Goal: Task Accomplishment & Management: Manage account settings

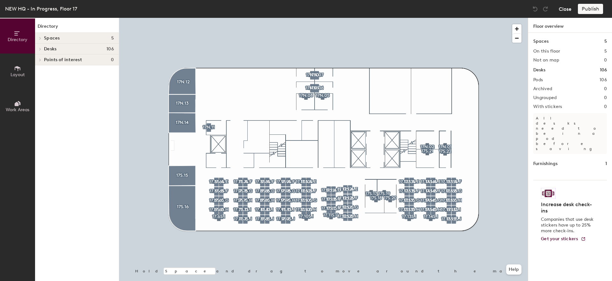
click at [571, 9] on button "Close" at bounding box center [565, 9] width 13 height 10
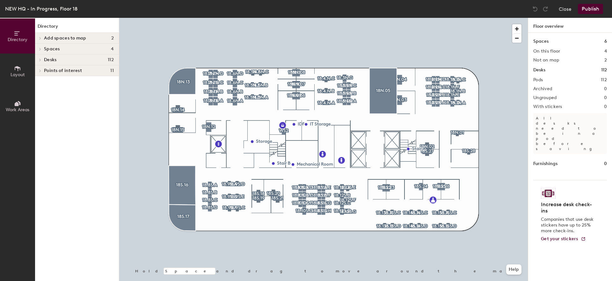
click at [40, 49] on icon at bounding box center [40, 48] width 3 height 3
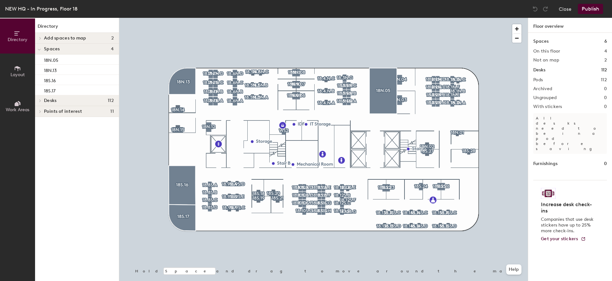
click at [37, 102] on div at bounding box center [39, 100] width 8 height 11
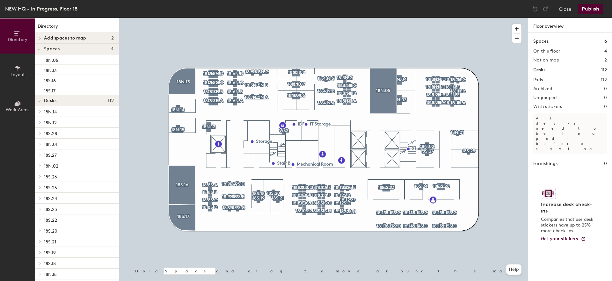
click at [54, 39] on span "Add spaces to map" at bounding box center [65, 38] width 42 height 5
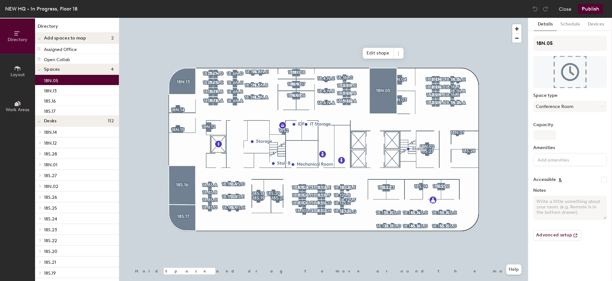
click at [62, 81] on div "18N.05" at bounding box center [77, 80] width 84 height 10
click at [554, 105] on button "Conference Room" at bounding box center [570, 106] width 74 height 11
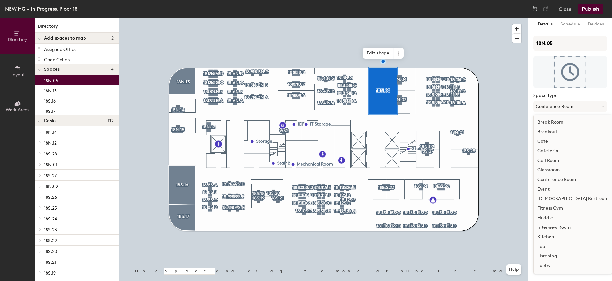
click at [574, 100] on div "Space type Conference Room Break Room Breakout Cafe Cafeteria Call Room Classro…" at bounding box center [570, 105] width 74 height 24
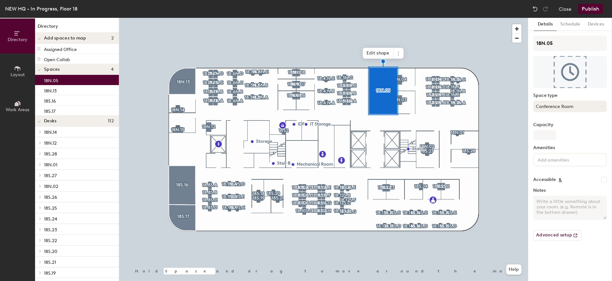
click at [562, 104] on button "Conference Room" at bounding box center [570, 106] width 74 height 11
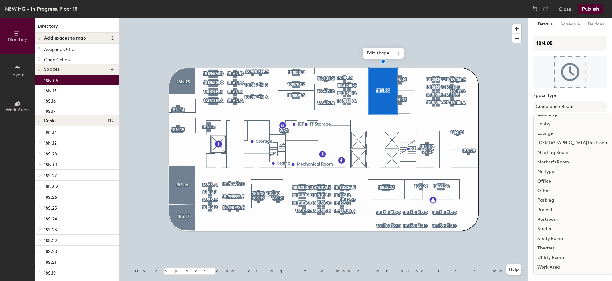
scroll to position [143, 0]
click at [575, 42] on input "18N.05" at bounding box center [570, 43] width 74 height 15
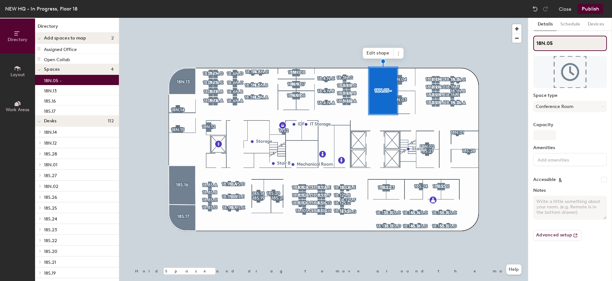
type input "18N.05"
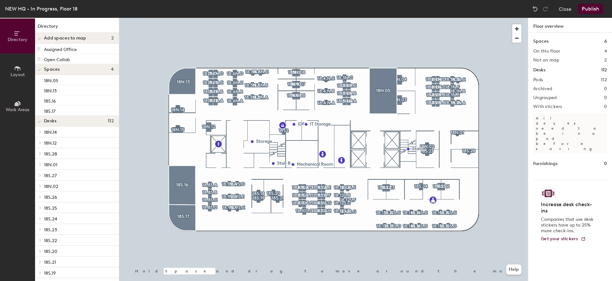
click at [51, 131] on span "18N.14" at bounding box center [50, 132] width 13 height 5
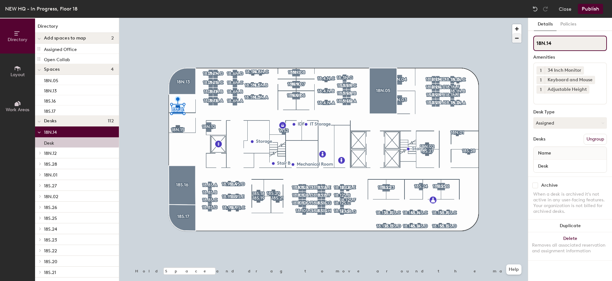
click at [505, 36] on div "Directory Layout Work Areas Directory Add spaces to map 2 Assigned Office Open …" at bounding box center [306, 149] width 612 height 263
drag, startPoint x: 580, startPoint y: 41, endPoint x: 546, endPoint y: 38, distance: 33.6
click at [546, 38] on input "18N.14" at bounding box center [570, 43] width 74 height 15
click at [582, 42] on input "18N.14" at bounding box center [570, 43] width 74 height 15
drag, startPoint x: 531, startPoint y: 111, endPoint x: 570, endPoint y: 109, distance: 38.6
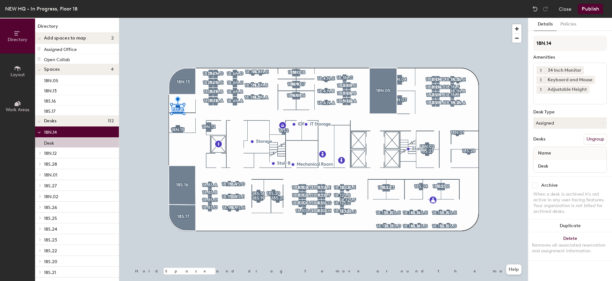
click at [570, 109] on div "Details Policies 18N.14 Amenities 1 34 Inch Monitor 1 Keyboard and Mouse 1 Adju…" at bounding box center [570, 149] width 84 height 263
click at [580, 125] on button "Assigned" at bounding box center [570, 122] width 74 height 11
click at [577, 111] on div "Desk Type" at bounding box center [570, 112] width 74 height 5
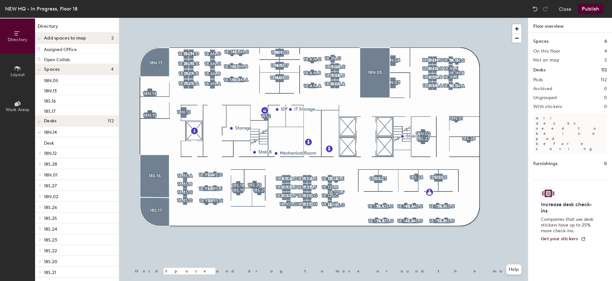
click at [60, 133] on p "18N.14" at bounding box center [79, 132] width 70 height 8
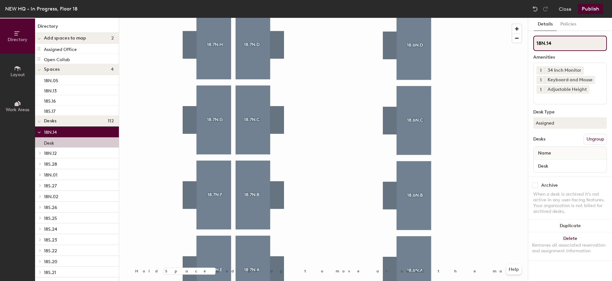
drag, startPoint x: 562, startPoint y: 45, endPoint x: 528, endPoint y: 45, distance: 34.1
click at [528, 45] on div "Details Policies 18N.14 Amenities 1 34 Inch Monitor 1 Keyboard and Mouse 1 Adju…" at bounding box center [570, 149] width 84 height 263
click at [561, 38] on input "18N.14" at bounding box center [570, 43] width 74 height 15
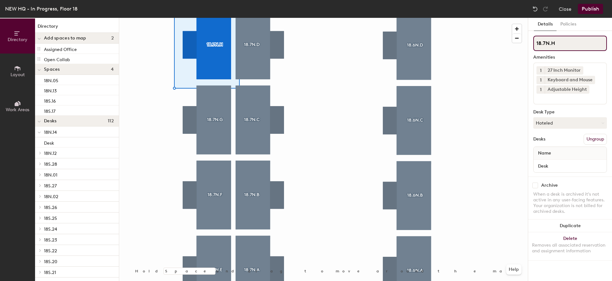
drag, startPoint x: 549, startPoint y: 44, endPoint x: 564, endPoint y: 44, distance: 14.3
click at [564, 44] on input "18.7N.H" at bounding box center [570, 43] width 74 height 15
type input "18.7N"
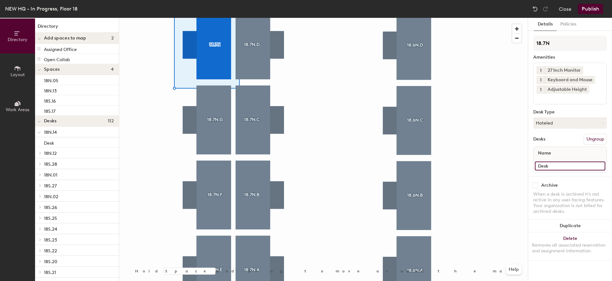
click at [545, 164] on input "Desk" at bounding box center [570, 166] width 70 height 9
paste input ".H"
click at [540, 165] on input ".H" at bounding box center [570, 166] width 70 height 9
type input ".H"
click at [522, 18] on div at bounding box center [323, 18] width 409 height 0
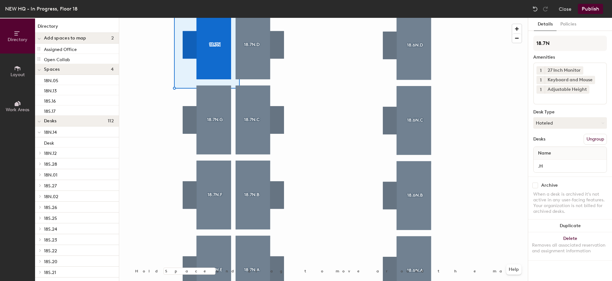
click at [595, 8] on button "Publish" at bounding box center [590, 9] width 25 height 10
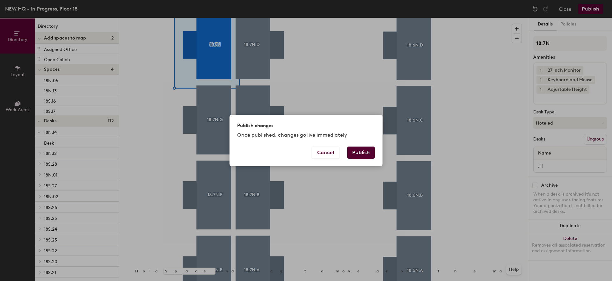
click at [366, 155] on button "Publish" at bounding box center [361, 153] width 28 height 12
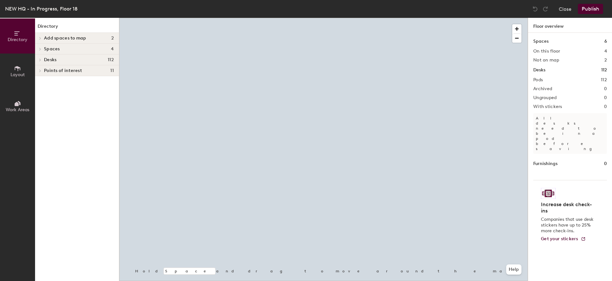
click at [41, 61] on span at bounding box center [39, 59] width 5 height 3
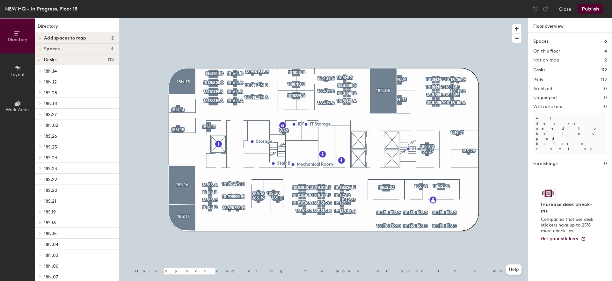
click at [42, 72] on span at bounding box center [39, 70] width 5 height 3
click at [46, 83] on p "Desk" at bounding box center [49, 80] width 10 height 7
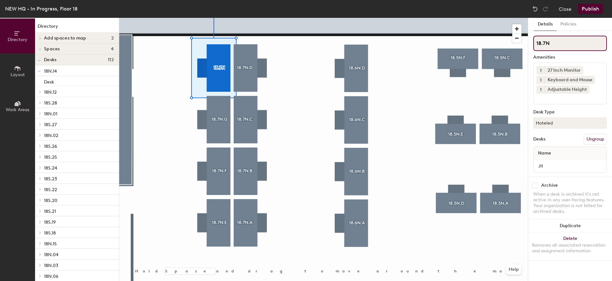
click at [565, 40] on input "18.7N" at bounding box center [570, 43] width 74 height 15
type input "18.7N.H"
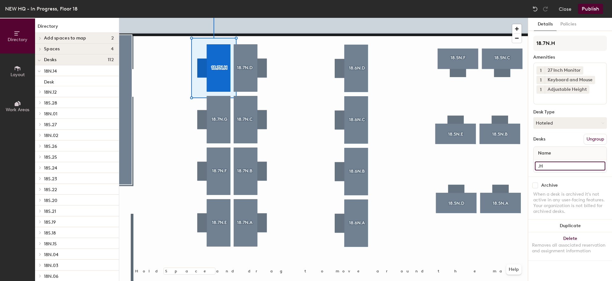
click at [552, 168] on input ".H" at bounding box center [570, 166] width 70 height 9
type input "Desk"
click at [599, 5] on button "Publish" at bounding box center [590, 9] width 25 height 10
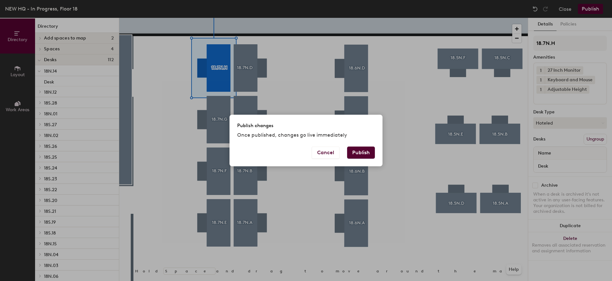
click at [360, 153] on button "Publish" at bounding box center [361, 153] width 28 height 12
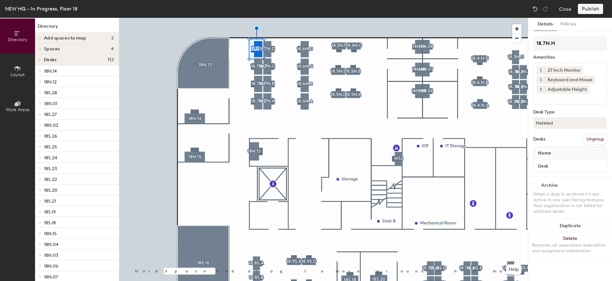
click at [26, 100] on button "Work Areas" at bounding box center [17, 106] width 35 height 35
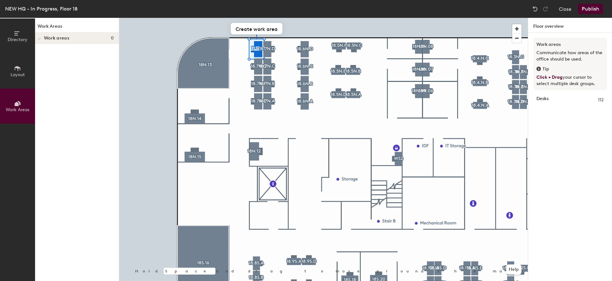
click at [26, 78] on button "Layout" at bounding box center [17, 71] width 35 height 35
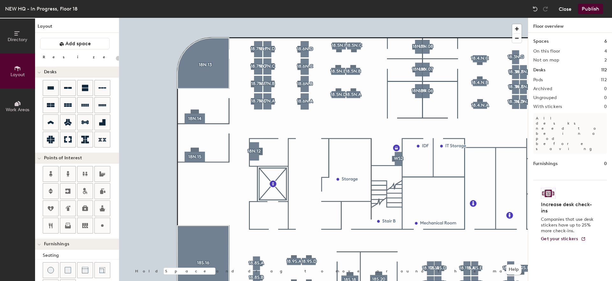
click at [563, 11] on button "Close" at bounding box center [565, 9] width 13 height 10
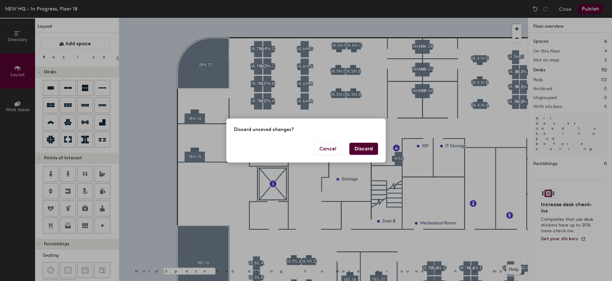
click at [368, 150] on button "Discard" at bounding box center [363, 149] width 29 height 12
type input "20"
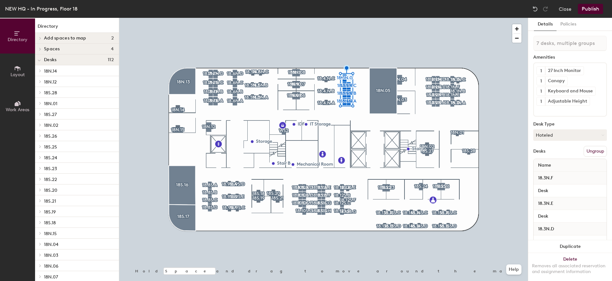
click at [14, 75] on span "Layout" at bounding box center [18, 74] width 14 height 5
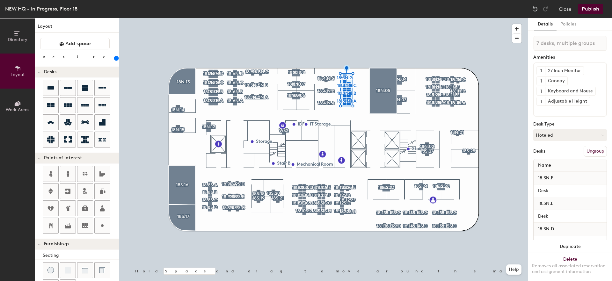
drag, startPoint x: 69, startPoint y: 58, endPoint x: 76, endPoint y: 58, distance: 7.7
click at [116, 58] on input "range" at bounding box center [116, 58] width 0 height 5
click at [330, 18] on div at bounding box center [323, 18] width 409 height 0
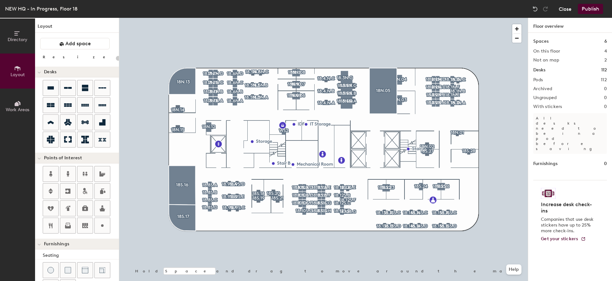
click at [566, 11] on button "Close" at bounding box center [565, 9] width 13 height 10
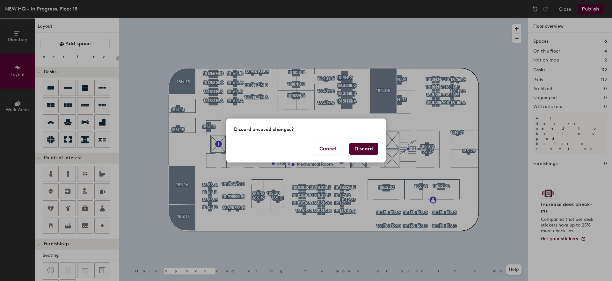
click at [371, 149] on button "Discard" at bounding box center [363, 149] width 29 height 12
type input "20"
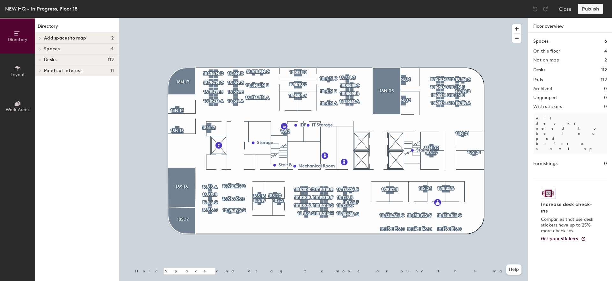
click at [54, 60] on span "Desks" at bounding box center [50, 59] width 12 height 5
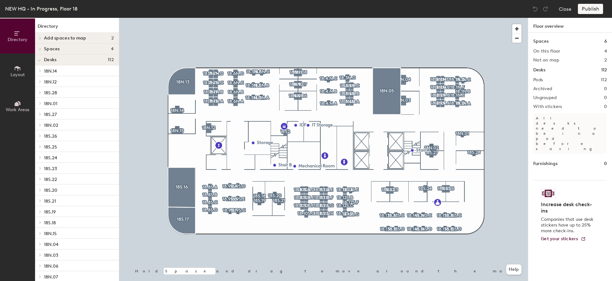
click at [54, 73] on span "18N.14" at bounding box center [50, 71] width 13 height 5
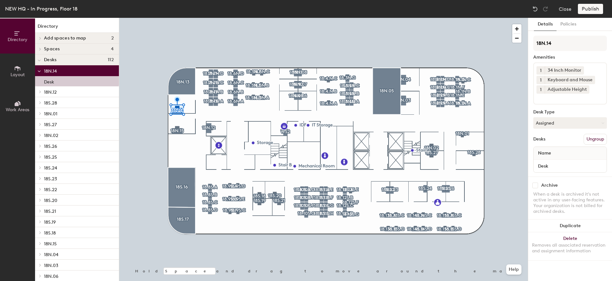
click at [49, 91] on span "18N.12" at bounding box center [50, 92] width 13 height 5
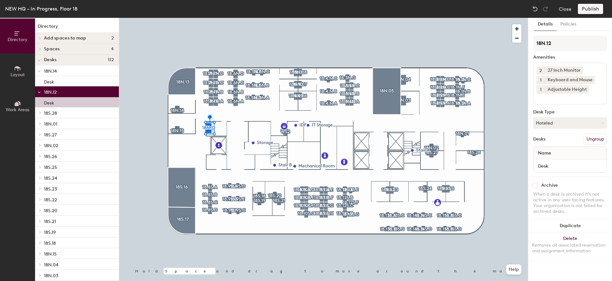
click at [50, 112] on span "18S.28" at bounding box center [50, 113] width 13 height 5
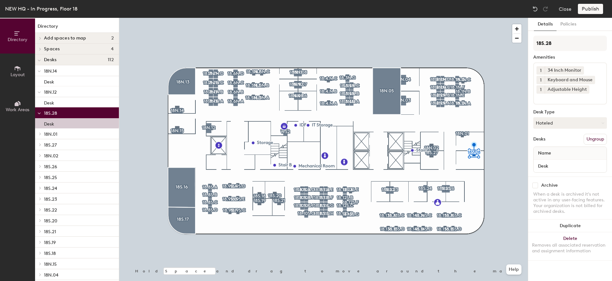
click at [54, 131] on p "18N.01" at bounding box center [79, 134] width 70 height 8
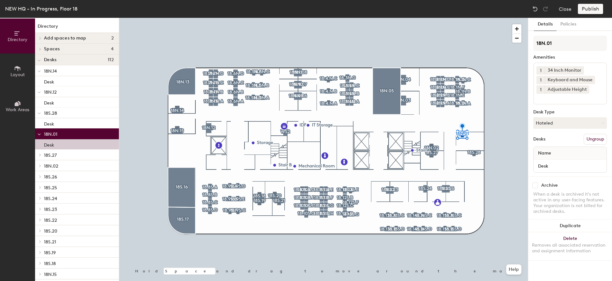
click at [75, 154] on p "18S.27" at bounding box center [79, 155] width 70 height 8
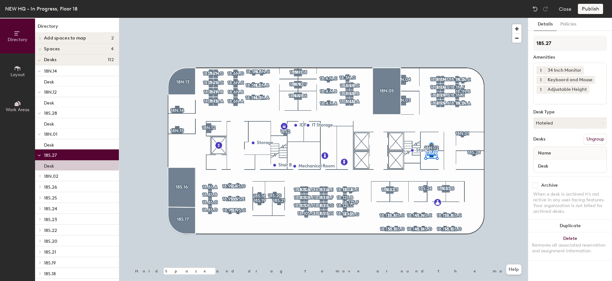
click at [72, 109] on p "18S.28" at bounding box center [79, 113] width 70 height 8
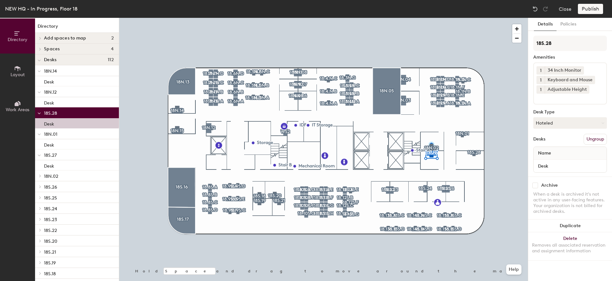
click at [81, 91] on p "18N.12" at bounding box center [79, 92] width 70 height 8
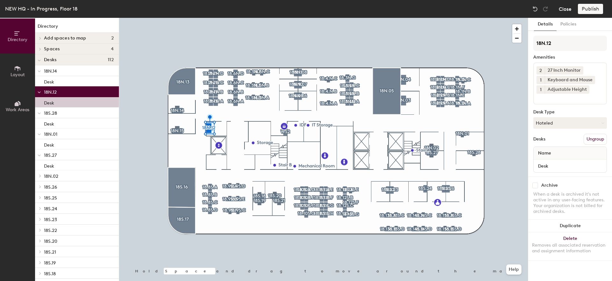
click at [569, 9] on button "Close" at bounding box center [565, 9] width 13 height 10
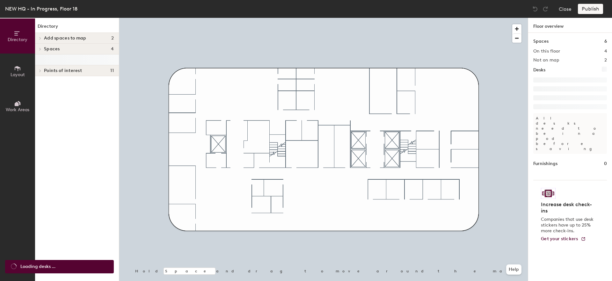
click at [49, 72] on span "Points of interest" at bounding box center [63, 70] width 38 height 5
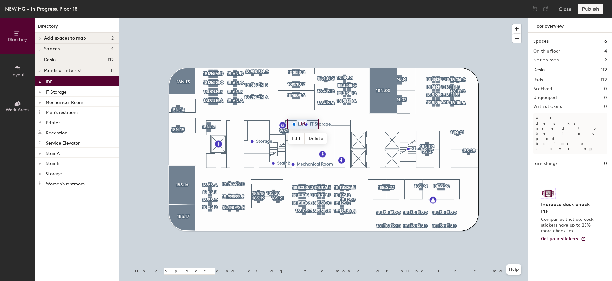
click at [50, 79] on p "IDF" at bounding box center [49, 80] width 7 height 7
click at [323, 18] on div at bounding box center [323, 18] width 409 height 0
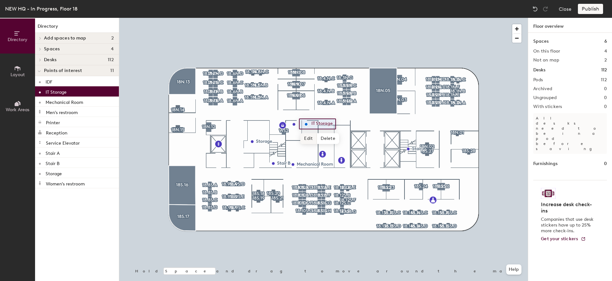
click at [307, 135] on span "Edit" at bounding box center [308, 138] width 17 height 11
click at [64, 88] on p "IT Storage" at bounding box center [56, 91] width 21 height 7
click at [310, 138] on span "Edit" at bounding box center [308, 138] width 17 height 11
click at [339, 127] on div "IT Storage" at bounding box center [320, 124] width 43 height 11
click at [330, 126] on input "IT Storage" at bounding box center [324, 124] width 29 height 9
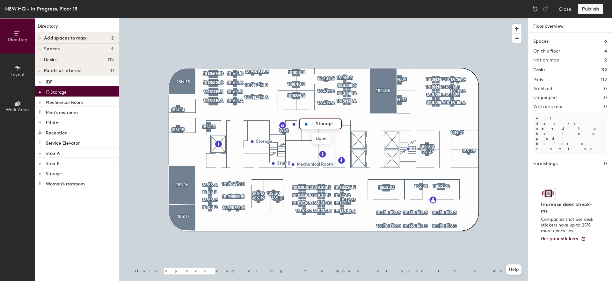
click at [332, 123] on input "IT Storage" at bounding box center [324, 124] width 29 height 9
type input "IT Storage Room #1"
click at [331, 136] on span "Done" at bounding box center [332, 138] width 19 height 11
click at [306, 138] on span "Edit" at bounding box center [308, 138] width 17 height 11
click at [341, 125] on input "IT Storage Room #1" at bounding box center [336, 124] width 52 height 9
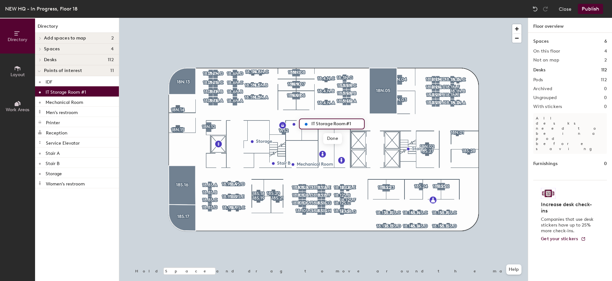
click at [365, 120] on div "IT Storage Room #1 Done Hold Space and drag to move around the map. Help" at bounding box center [323, 149] width 409 height 263
click at [356, 120] on input "IT Storage Room #1" at bounding box center [336, 124] width 52 height 9
click at [356, 123] on input "IT Storage Room #1" at bounding box center [336, 124] width 52 height 9
type input "IT Storage"
click at [322, 136] on span "Done" at bounding box center [321, 138] width 19 height 11
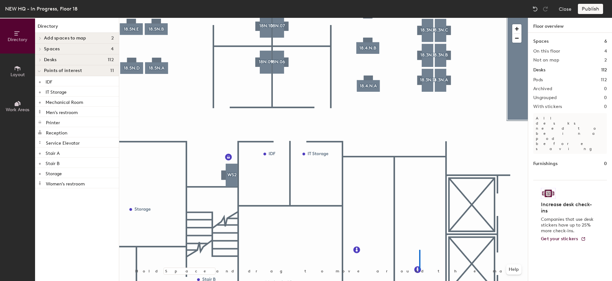
click at [418, 18] on div at bounding box center [323, 18] width 409 height 0
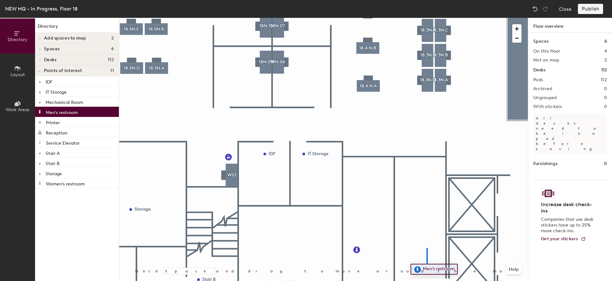
click at [426, 18] on div at bounding box center [323, 18] width 409 height 0
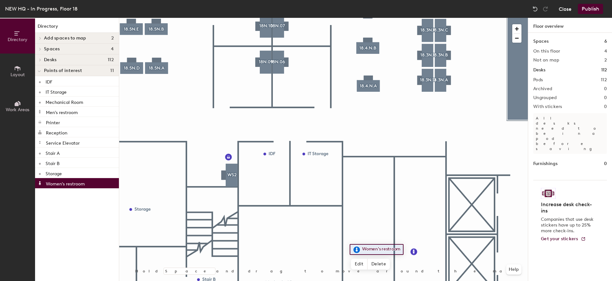
click at [562, 10] on button "Close" at bounding box center [565, 9] width 13 height 10
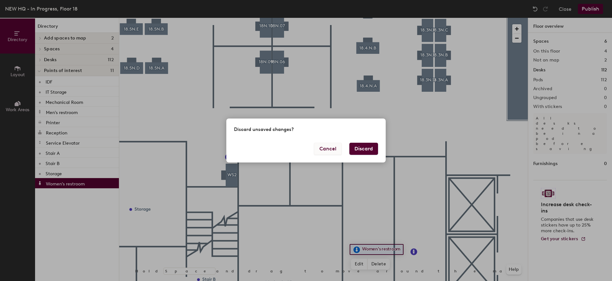
click at [325, 150] on button "Cancel" at bounding box center [328, 149] width 28 height 12
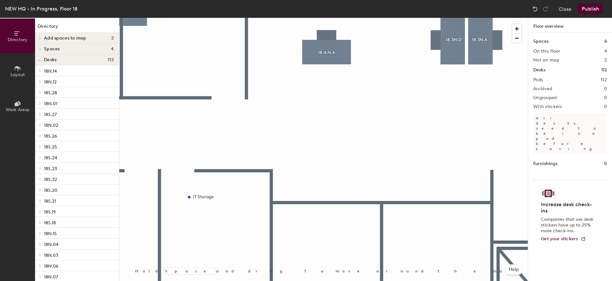
click at [60, 72] on p "18N.14" at bounding box center [79, 71] width 70 height 8
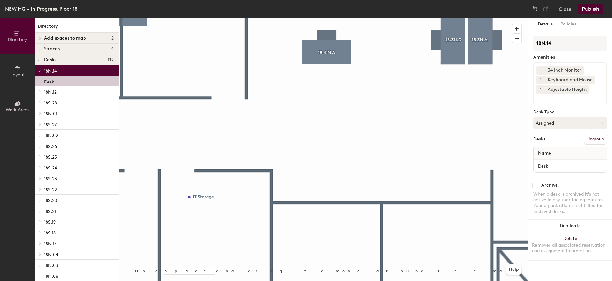
click at [58, 91] on p "18N.12" at bounding box center [79, 92] width 70 height 8
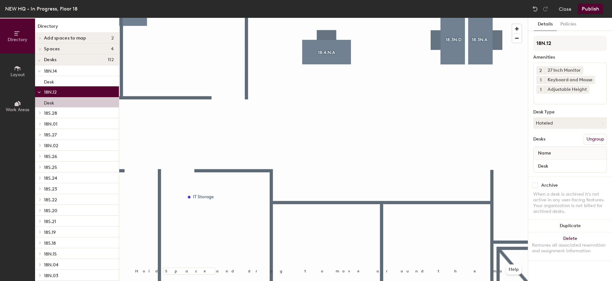
click at [57, 113] on span "18S.28" at bounding box center [50, 113] width 13 height 5
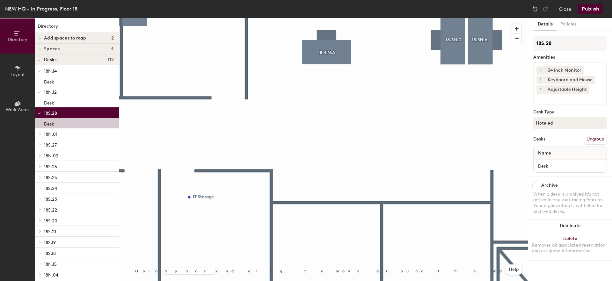
click at [62, 141] on p "18S.27" at bounding box center [79, 145] width 70 height 8
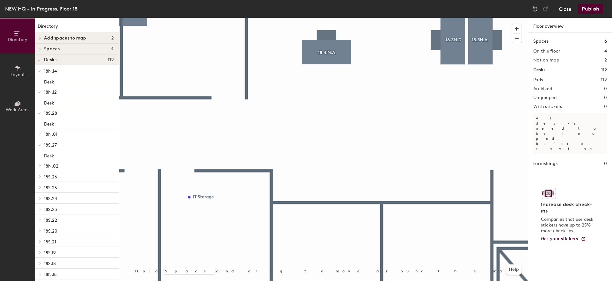
click at [566, 10] on button "Close" at bounding box center [565, 9] width 13 height 10
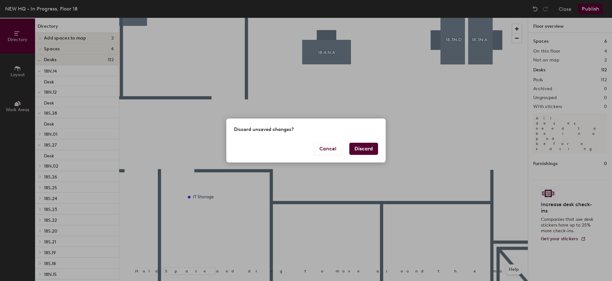
click at [369, 149] on button "Discard" at bounding box center [363, 149] width 29 height 12
